Goal: Transaction & Acquisition: Purchase product/service

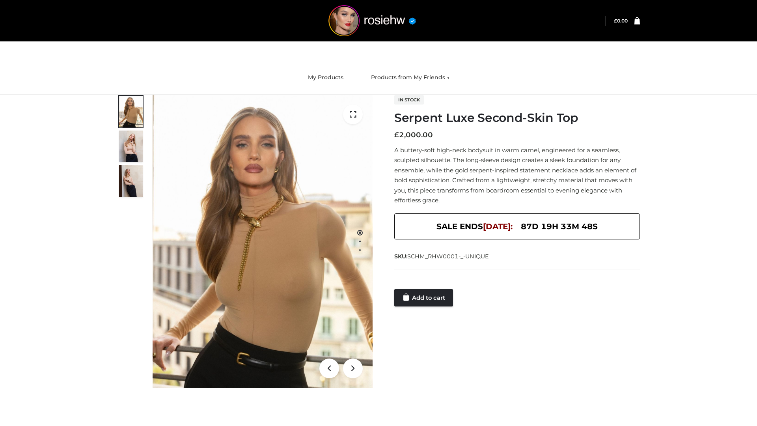
click at [424, 298] on link "Add to cart" at bounding box center [423, 297] width 59 height 17
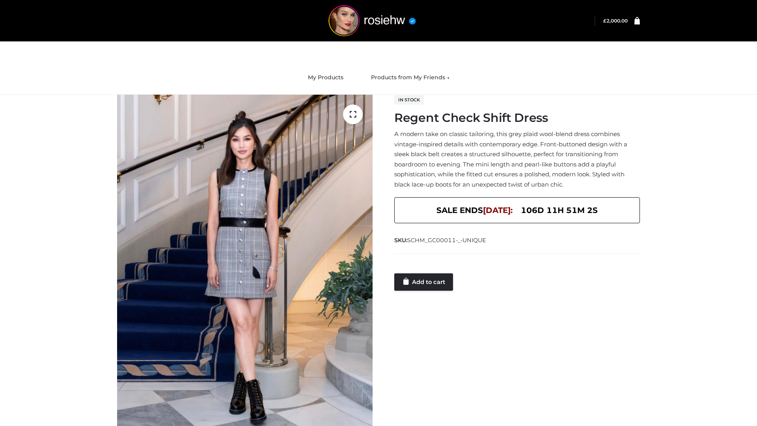
click at [424, 282] on link "Add to cart" at bounding box center [423, 281] width 59 height 17
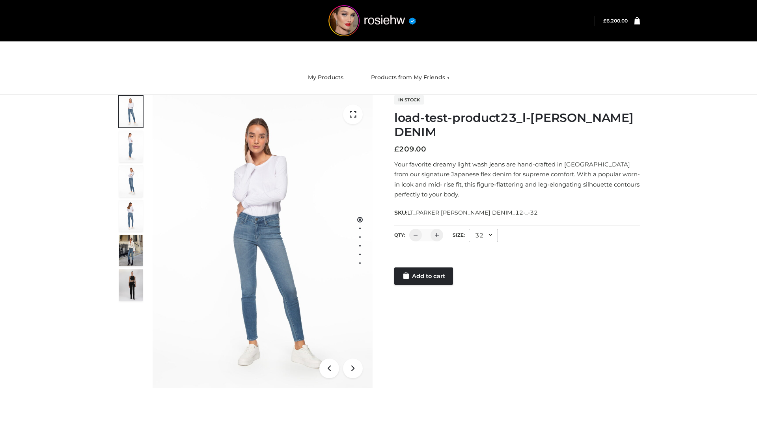
click at [424, 276] on link "Add to cart" at bounding box center [423, 275] width 59 height 17
